Goal: Task Accomplishment & Management: Complete application form

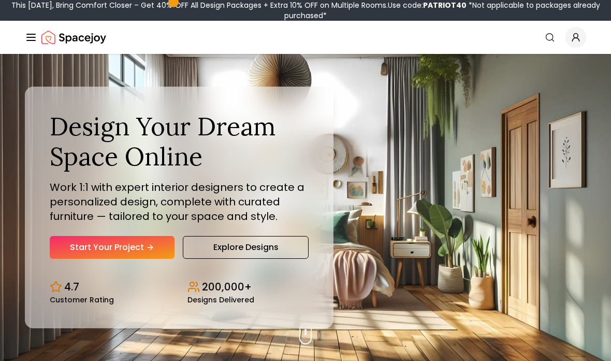
click at [92, 258] on link "Start Your Project" at bounding box center [112, 247] width 125 height 23
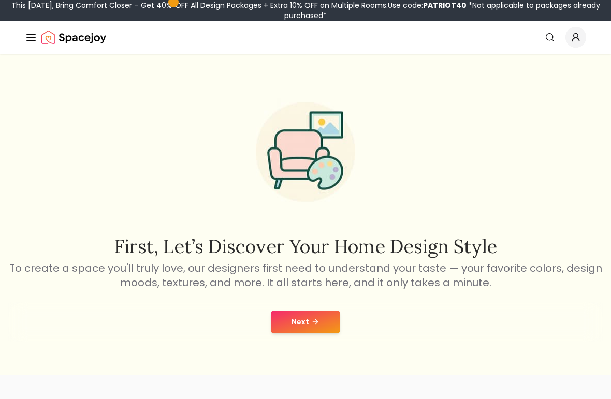
click at [323, 334] on button "Next" at bounding box center [305, 322] width 69 height 23
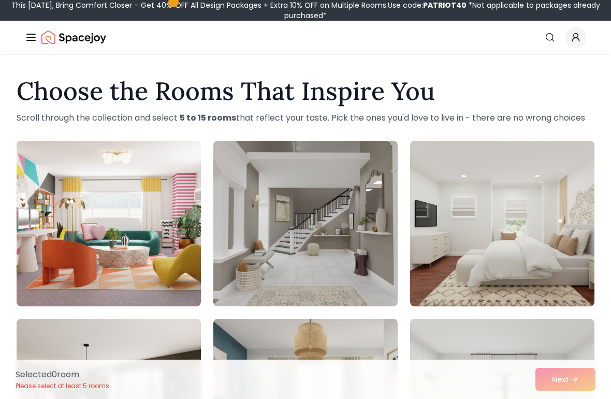
click at [364, 270] on img at bounding box center [305, 224] width 184 height 166
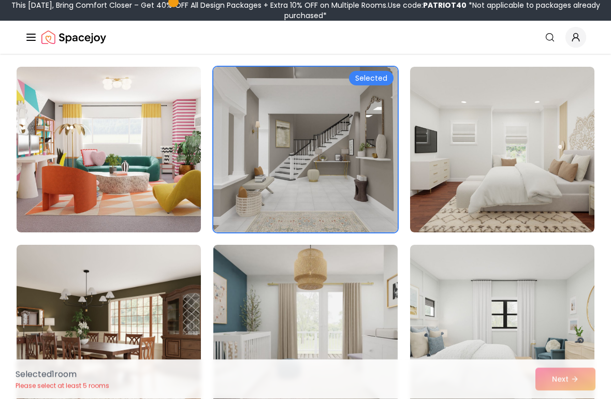
click at [565, 169] on img at bounding box center [502, 150] width 184 height 166
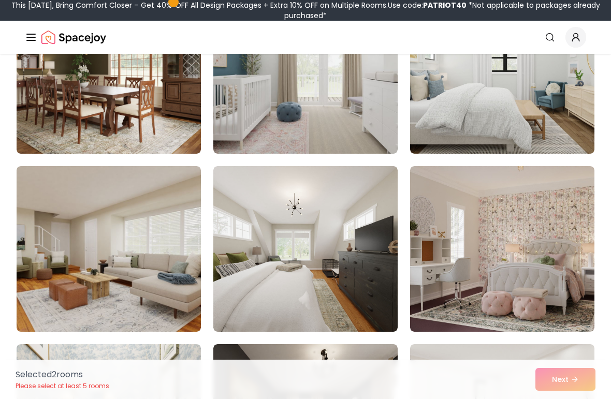
click at [382, 268] on img at bounding box center [305, 249] width 184 height 166
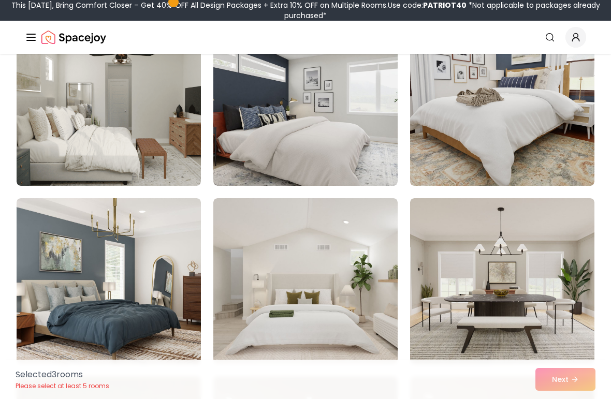
click at [493, 140] on img at bounding box center [502, 103] width 184 height 166
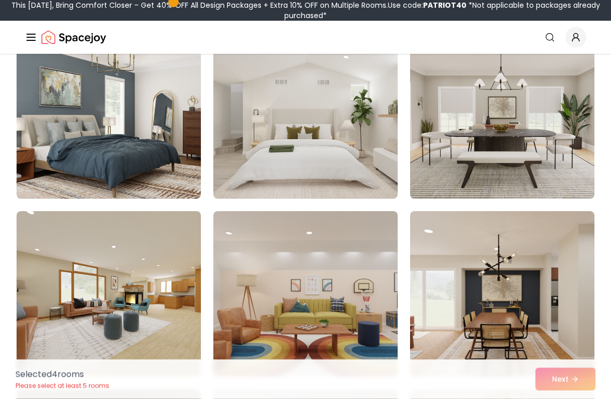
scroll to position [999, 0]
click at [538, 96] on img at bounding box center [502, 116] width 184 height 166
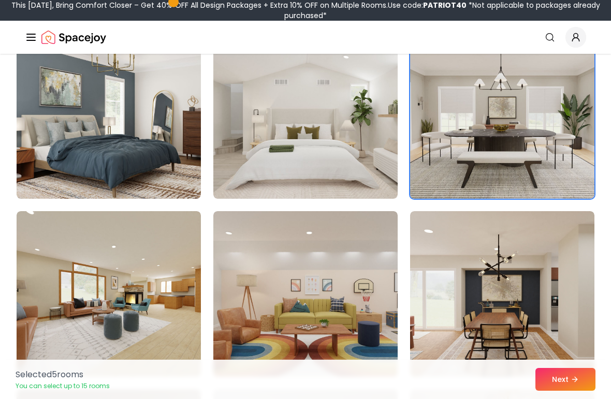
click at [570, 382] on button "Next" at bounding box center [566, 379] width 60 height 23
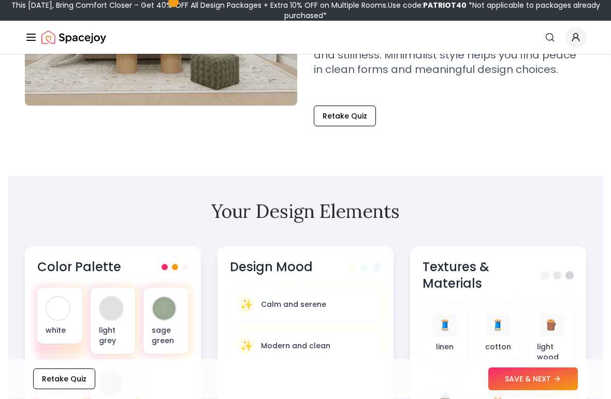
scroll to position [220, 0]
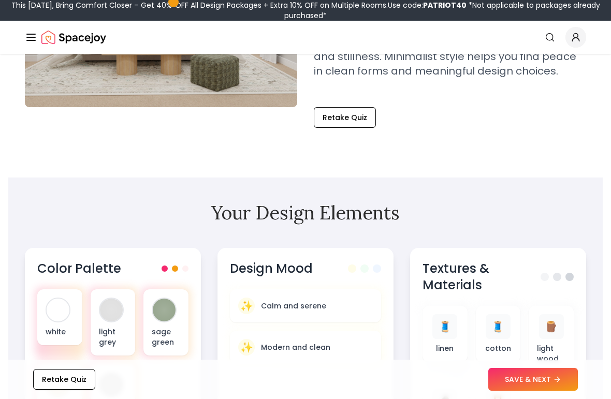
click at [367, 121] on button "Retake Quiz" at bounding box center [345, 117] width 62 height 21
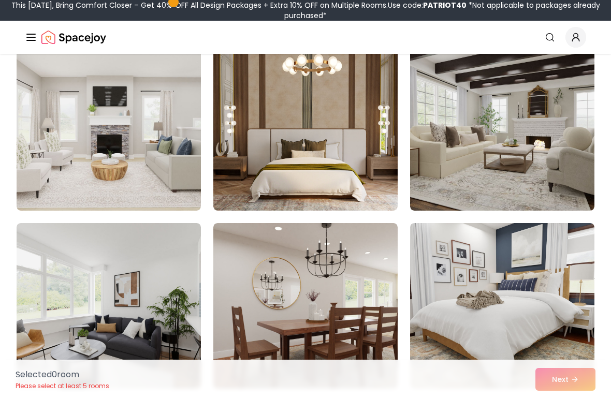
click at [522, 167] on img at bounding box center [502, 128] width 184 height 166
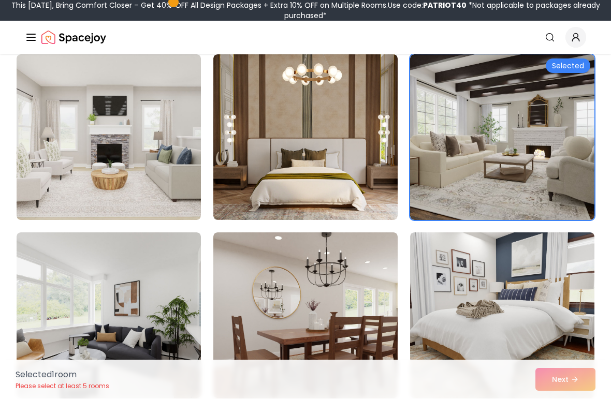
scroll to position [86, 0]
click at [372, 187] on img at bounding box center [305, 138] width 184 height 166
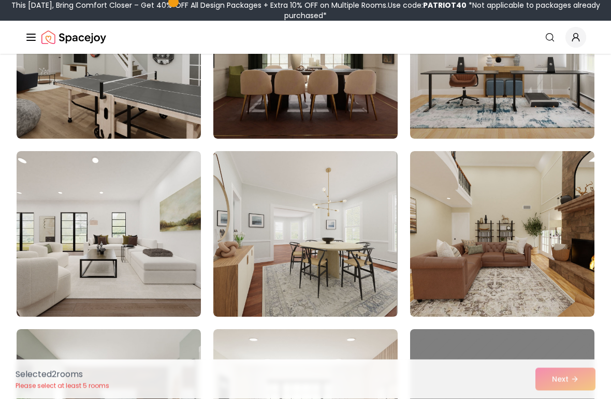
scroll to position [881, 0]
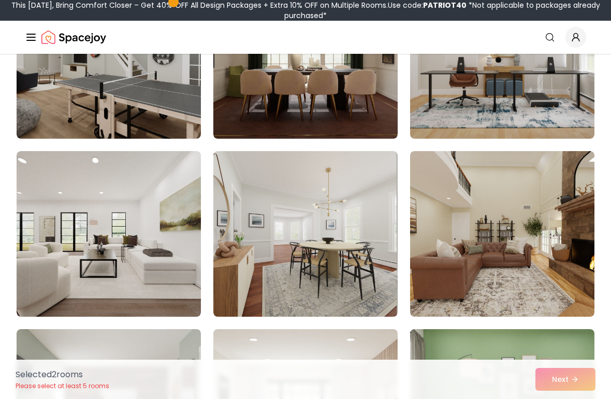
click at [564, 192] on img at bounding box center [502, 234] width 184 height 166
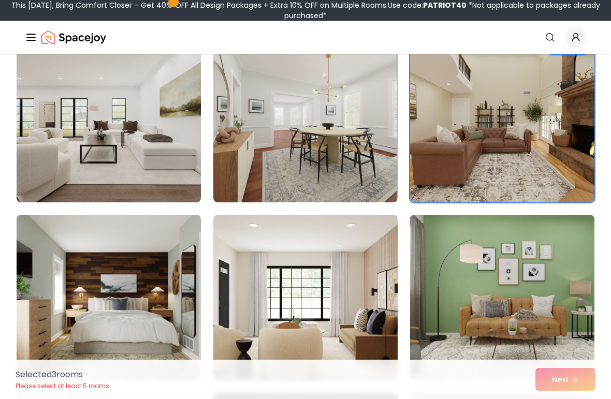
click at [173, 166] on img at bounding box center [109, 120] width 184 height 166
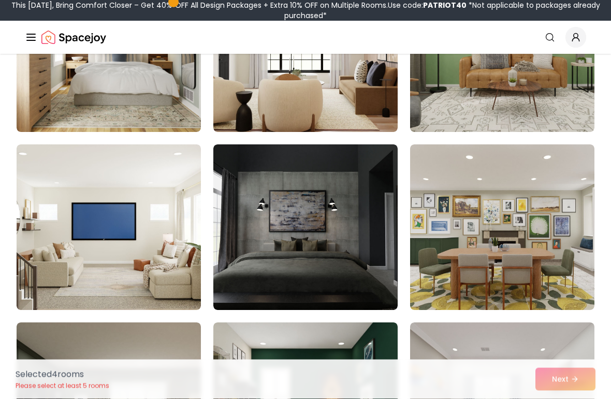
scroll to position [1244, 0]
click at [369, 250] on img at bounding box center [305, 228] width 184 height 166
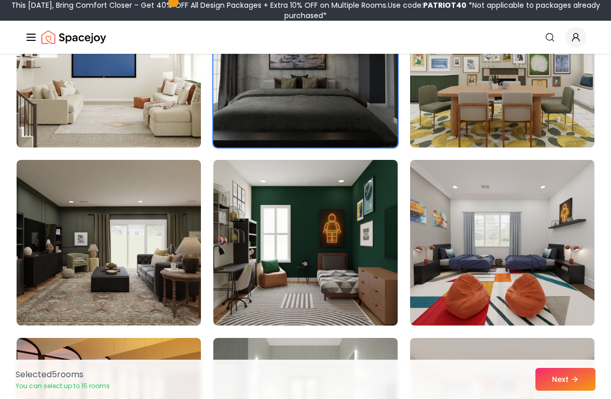
scroll to position [1411, 0]
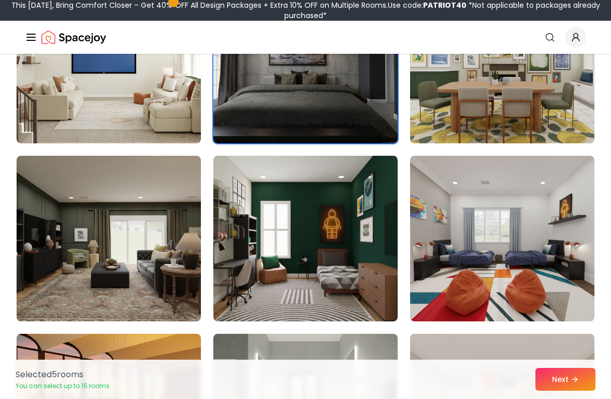
click at [43, 251] on img at bounding box center [109, 239] width 184 height 166
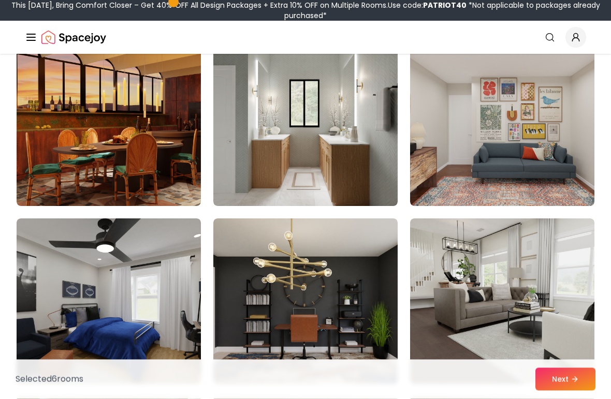
scroll to position [1705, 0]
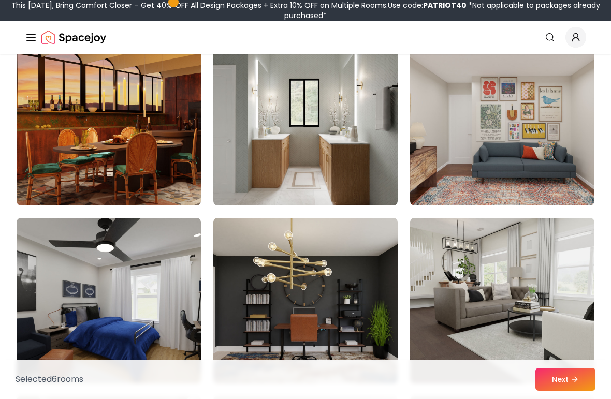
click at [371, 169] on img at bounding box center [305, 123] width 184 height 166
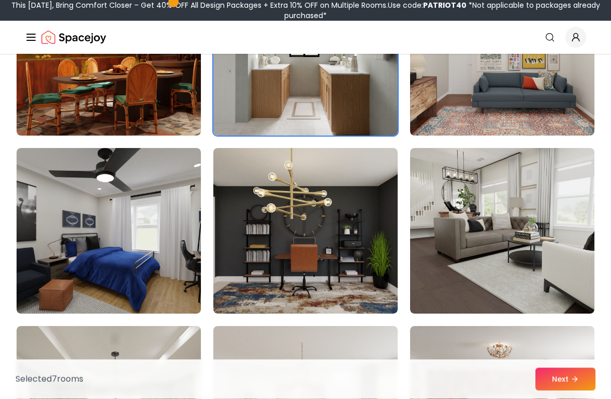
scroll to position [1775, 0]
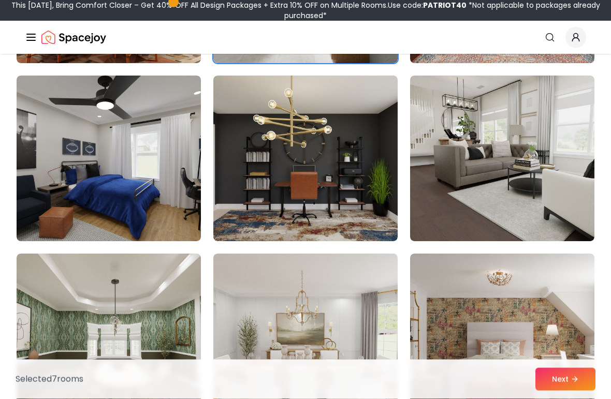
click at [566, 168] on img at bounding box center [502, 159] width 184 height 166
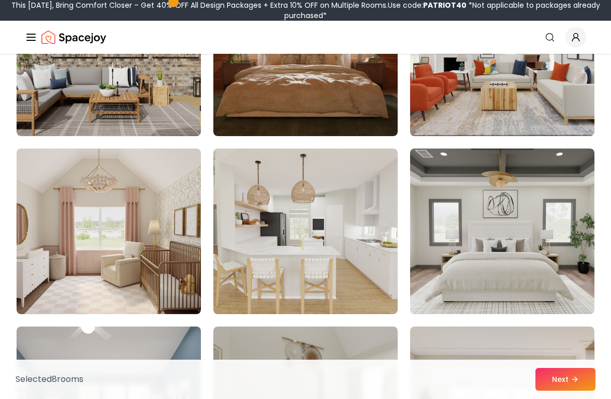
scroll to position [2337, 0]
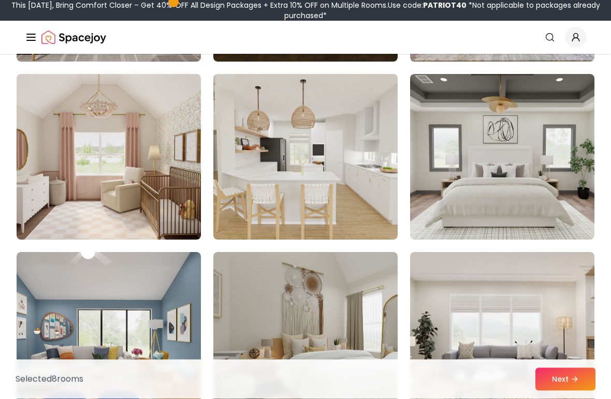
click at [555, 141] on img at bounding box center [502, 158] width 184 height 166
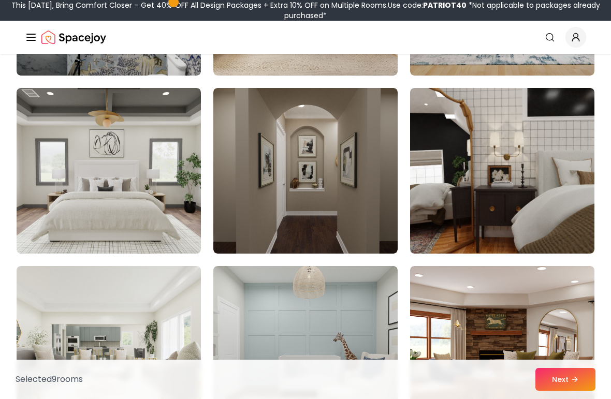
click at [362, 198] on img at bounding box center [305, 171] width 184 height 166
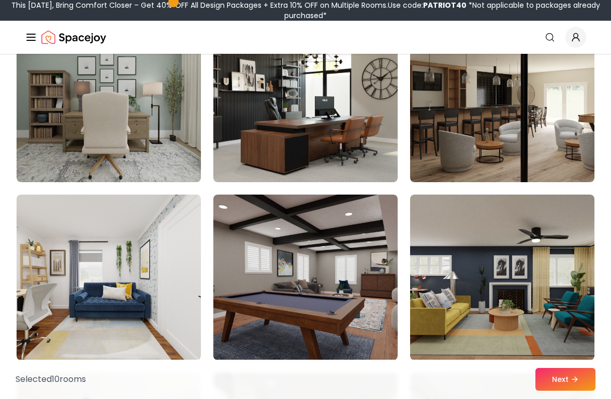
scroll to position [4037, 0]
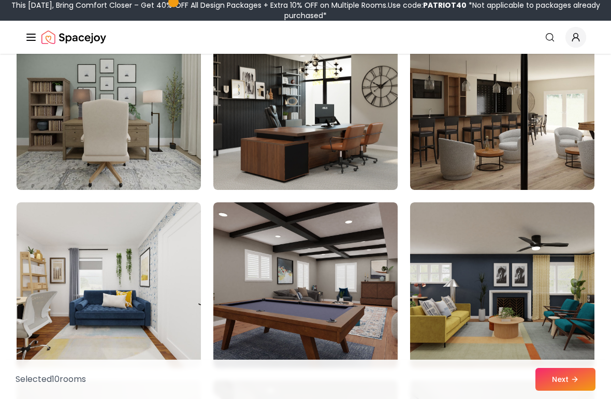
click at [550, 157] on img at bounding box center [502, 107] width 184 height 166
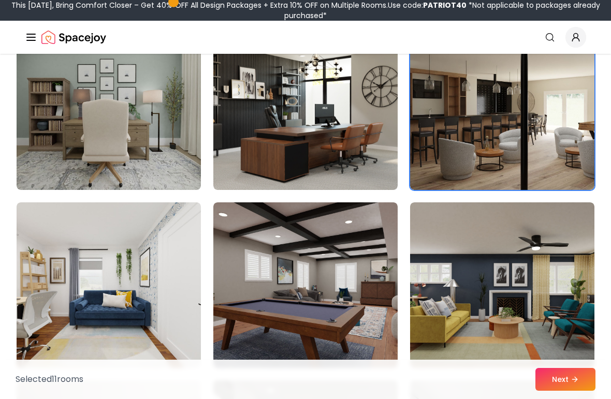
click at [378, 141] on img at bounding box center [305, 107] width 184 height 166
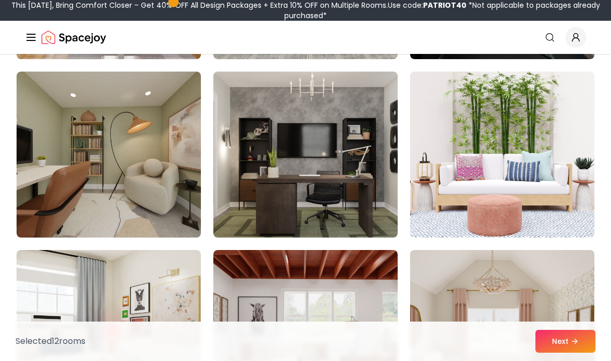
scroll to position [4937, 0]
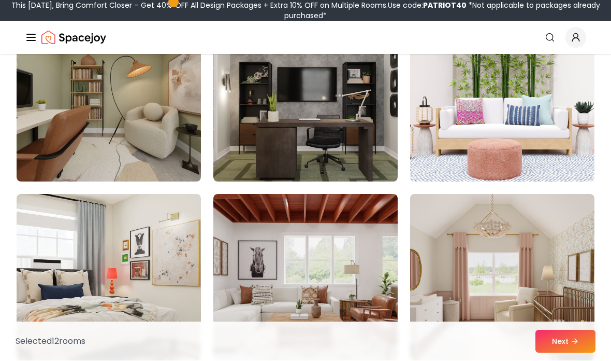
click at [375, 164] on img at bounding box center [305, 99] width 184 height 166
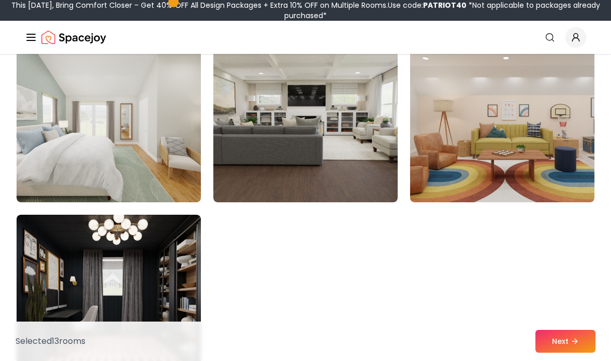
scroll to position [5807, 0]
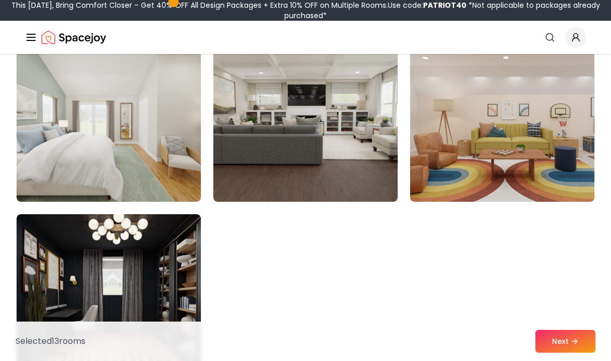
click at [578, 340] on icon at bounding box center [576, 340] width 3 height 5
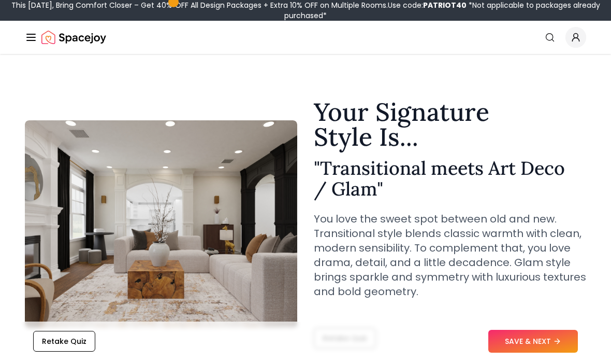
click at [353, 302] on div "Your Signature Style Is... " Transitional meets Art Deco / Glam " You love the …" at bounding box center [450, 206] width 272 height 215
click at [349, 335] on button "Retake Quiz" at bounding box center [345, 337] width 62 height 21
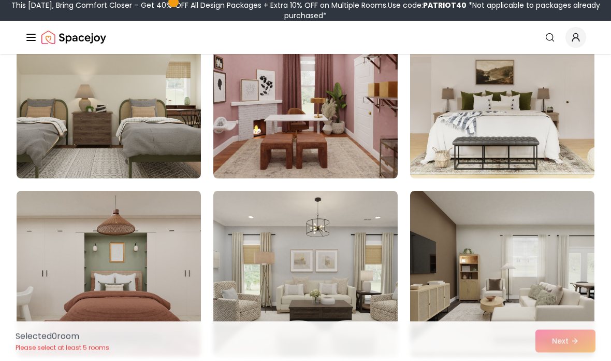
scroll to position [140, 0]
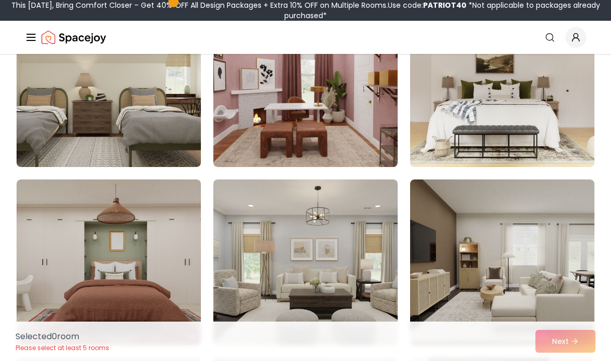
click at [365, 222] on img at bounding box center [305, 262] width 184 height 166
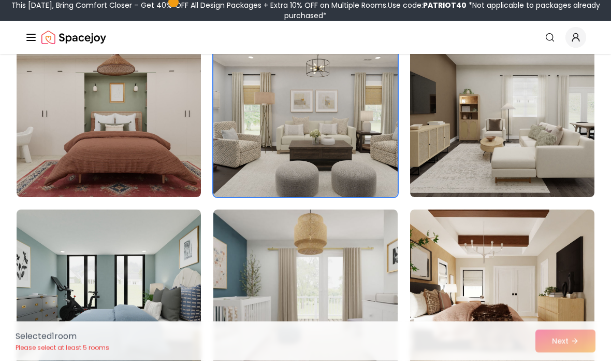
scroll to position [288, 0]
click at [529, 128] on img at bounding box center [502, 114] width 184 height 166
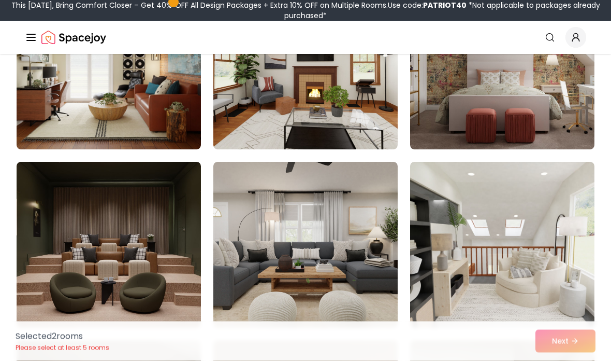
scroll to position [870, 0]
click at [535, 213] on img at bounding box center [502, 245] width 184 height 166
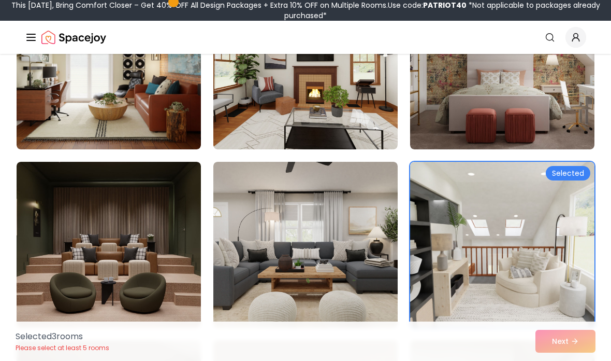
click at [367, 204] on img at bounding box center [305, 245] width 184 height 166
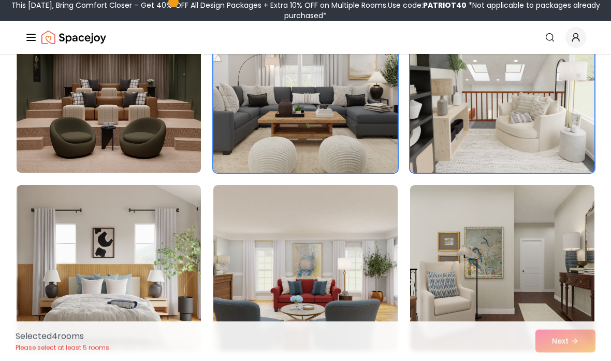
scroll to position [1029, 0]
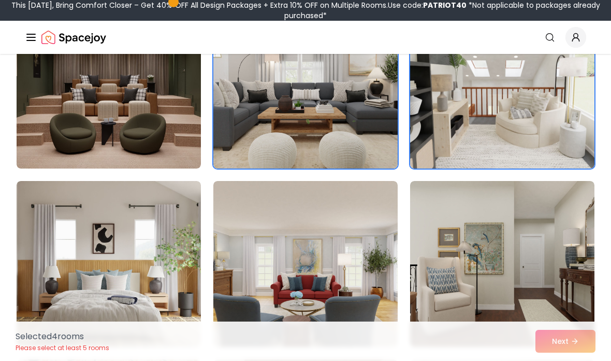
click at [140, 267] on img at bounding box center [109, 264] width 184 height 166
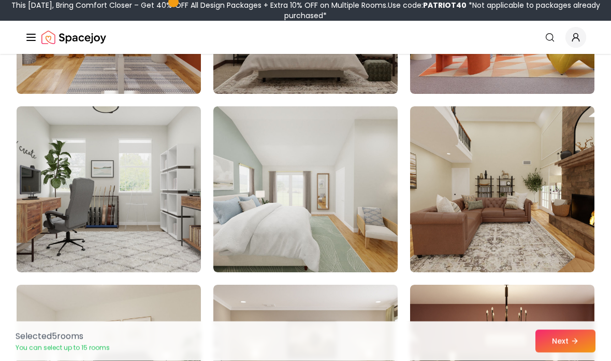
scroll to position [1995, 0]
click at [360, 186] on img at bounding box center [305, 189] width 184 height 166
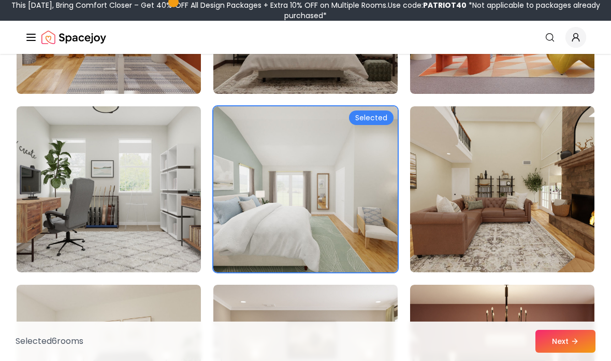
click at [564, 352] on button "Next" at bounding box center [566, 340] width 60 height 23
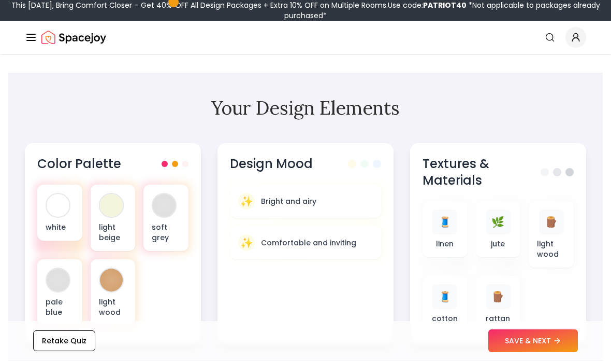
scroll to position [305, 0]
